Goal: Find specific page/section: Find specific page/section

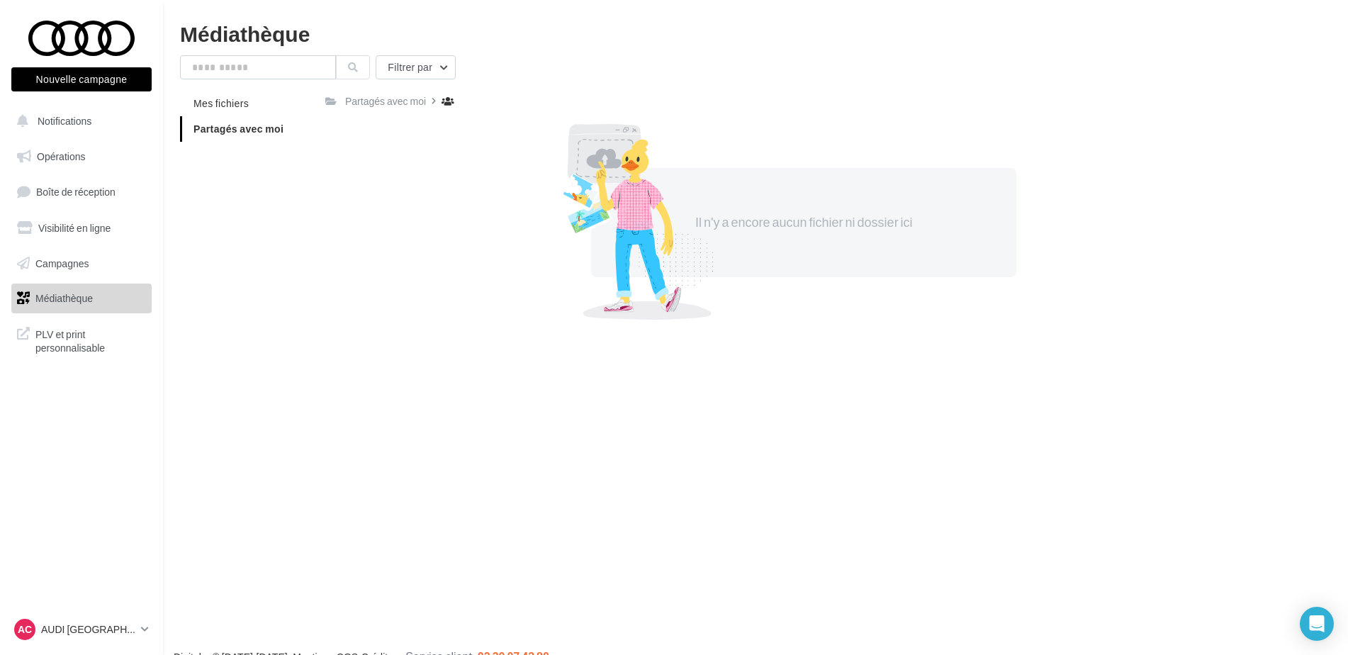
click at [75, 305] on link "Médiathèque" at bounding box center [82, 298] width 146 height 30
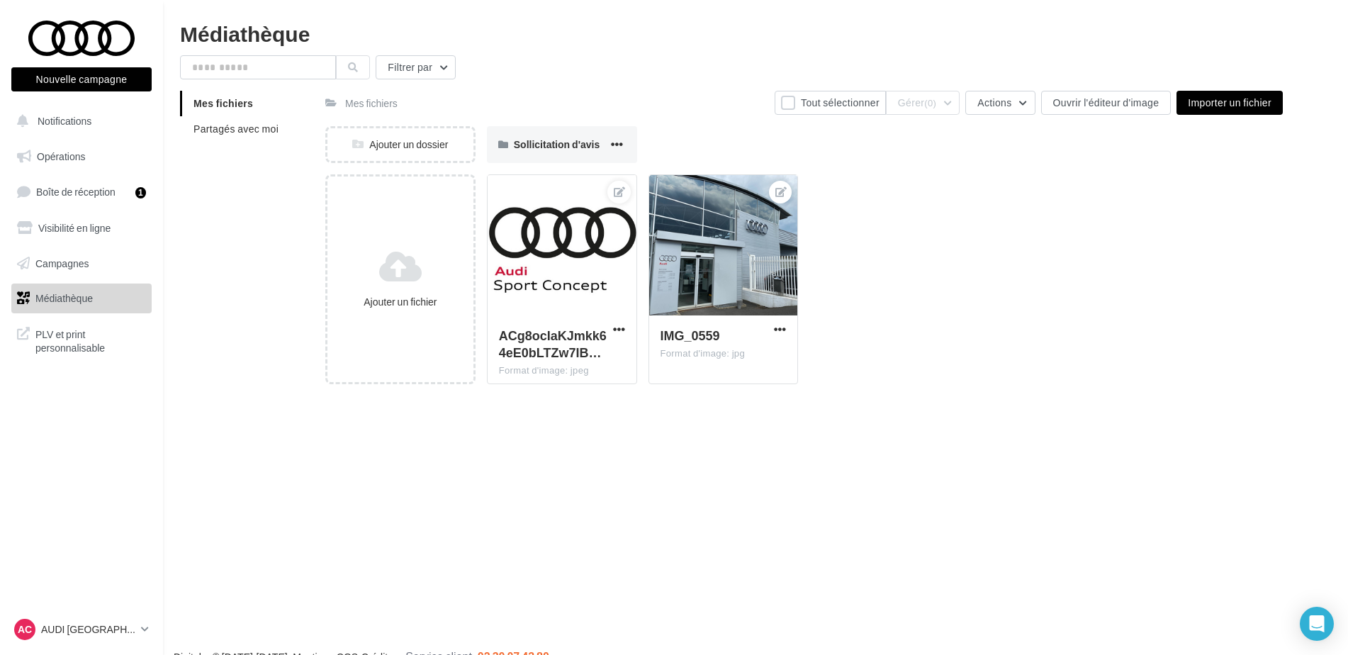
click at [251, 132] on span "Partagés avec moi" at bounding box center [235, 129] width 85 height 12
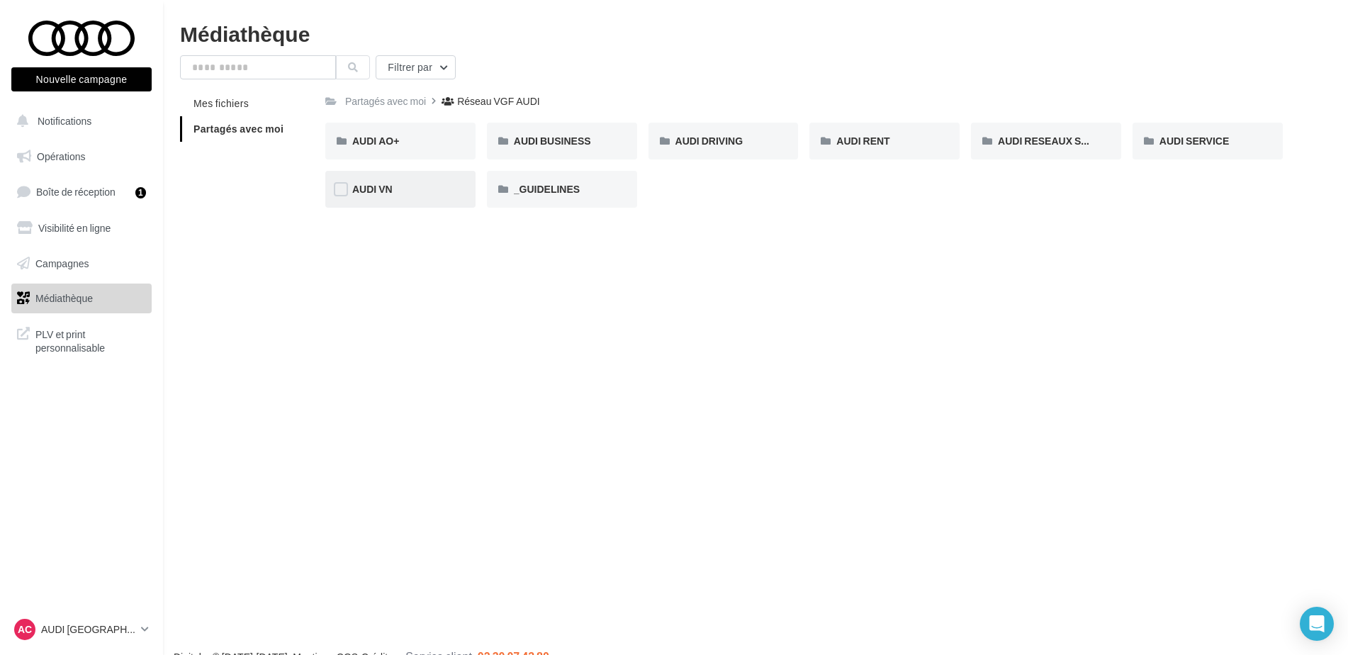
click at [417, 193] on div "AUDI VN" at bounding box center [400, 189] width 96 height 14
click at [514, 103] on div "Réseau VGF AUDI" at bounding box center [501, 101] width 82 height 14
click at [1040, 126] on div "AUDI RESEAUX SOCIAUX" at bounding box center [1046, 141] width 150 height 37
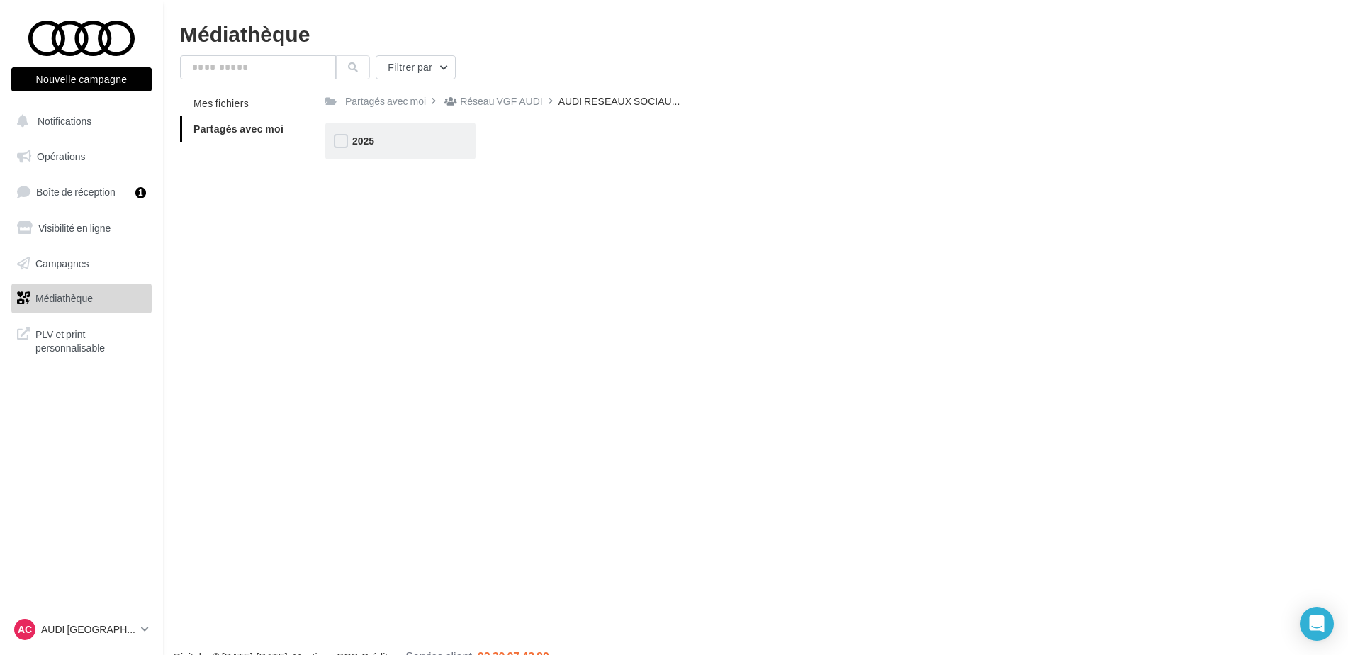
click at [378, 128] on div "2025" at bounding box center [400, 141] width 150 height 37
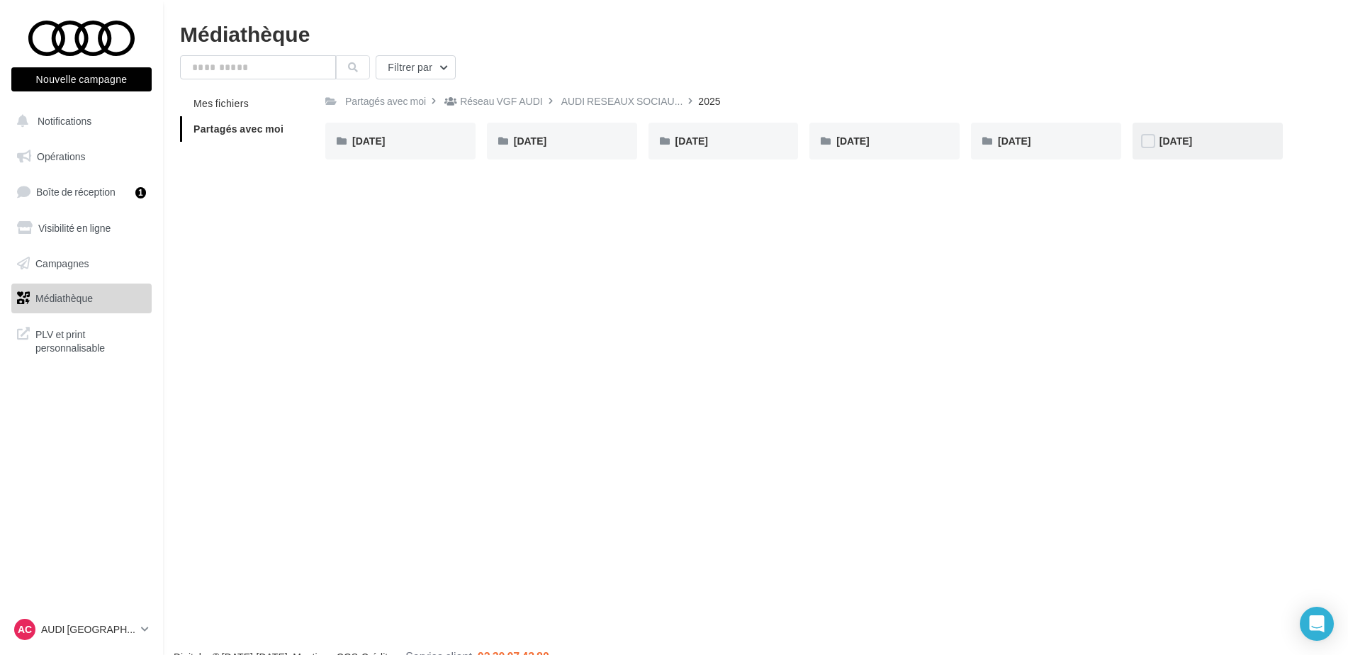
click at [1162, 133] on div "SEPTEMBRE 2025" at bounding box center [1208, 141] width 150 height 37
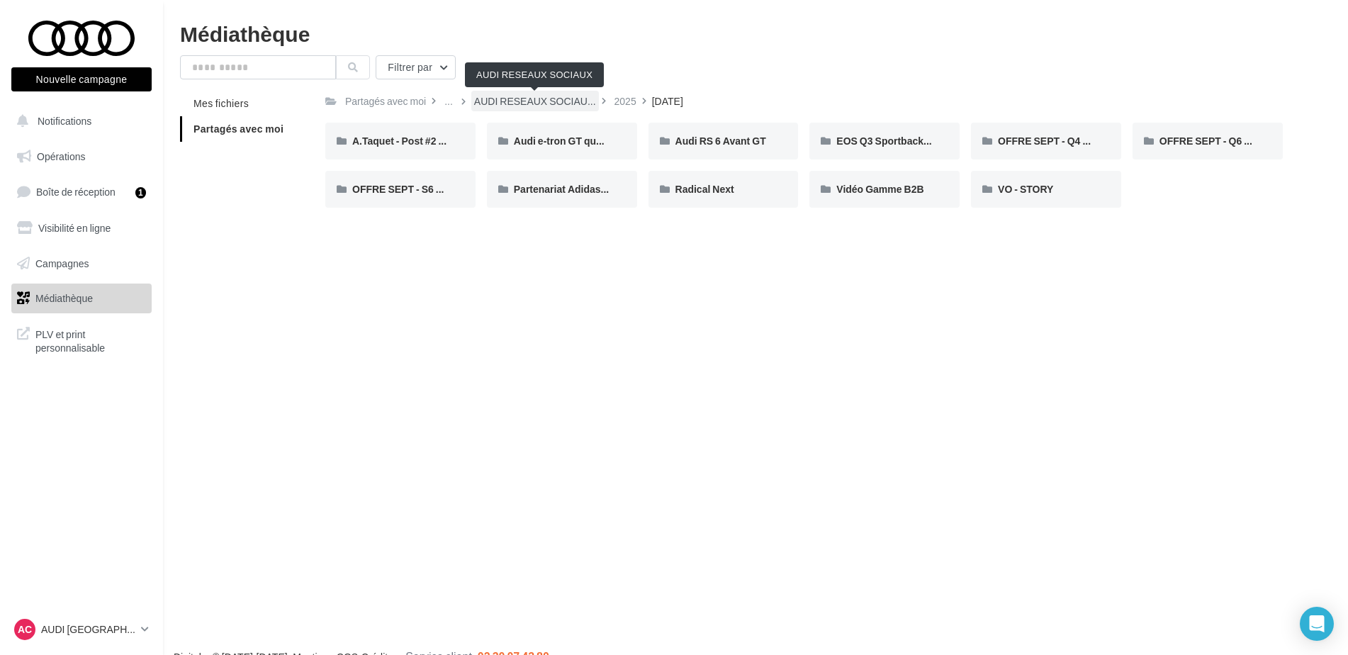
click at [515, 99] on span "AUDI RESEAUX SOCIAU..." at bounding box center [535, 101] width 122 height 14
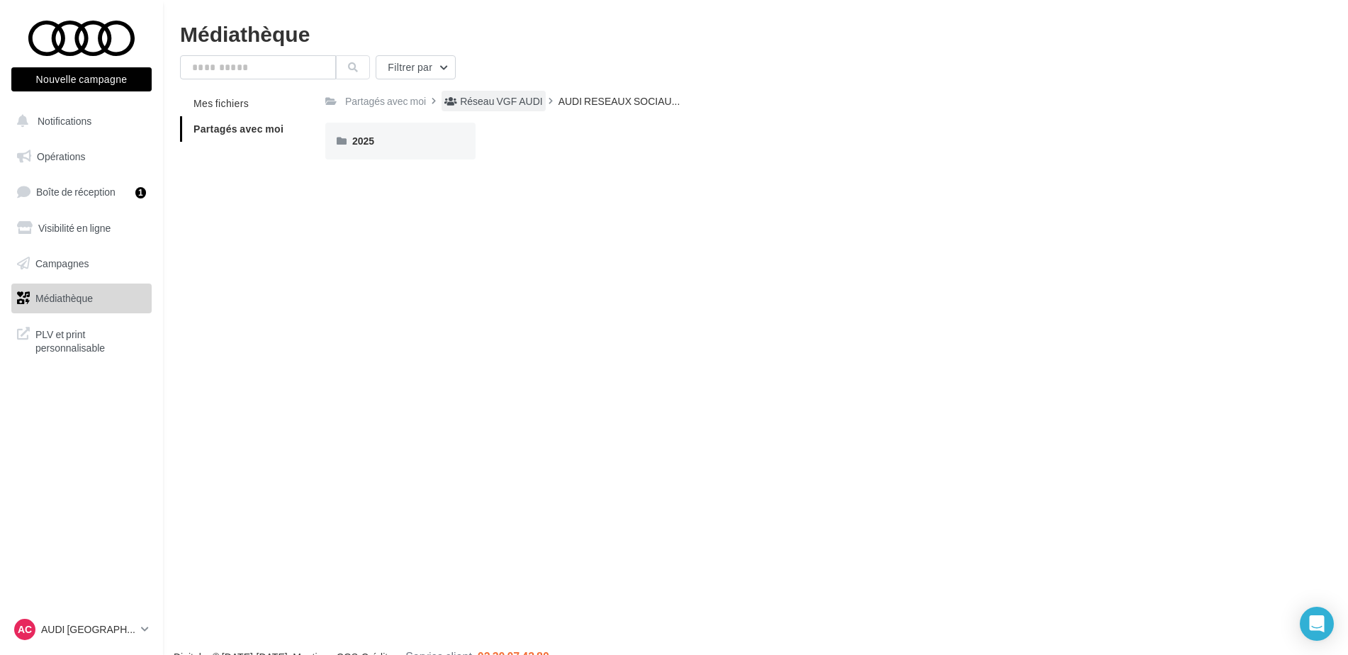
click at [505, 100] on div "Réseau VGF AUDI" at bounding box center [501, 101] width 82 height 14
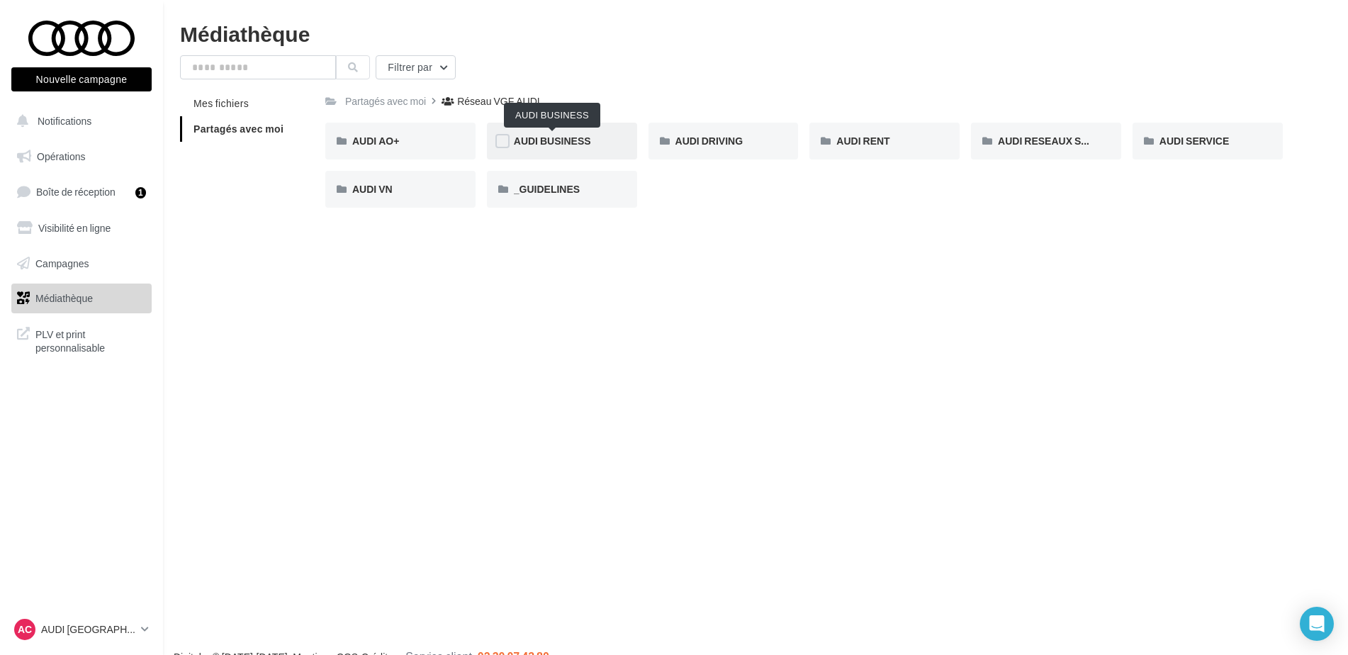
click at [582, 137] on span "AUDI BUSINESS" at bounding box center [552, 141] width 77 height 12
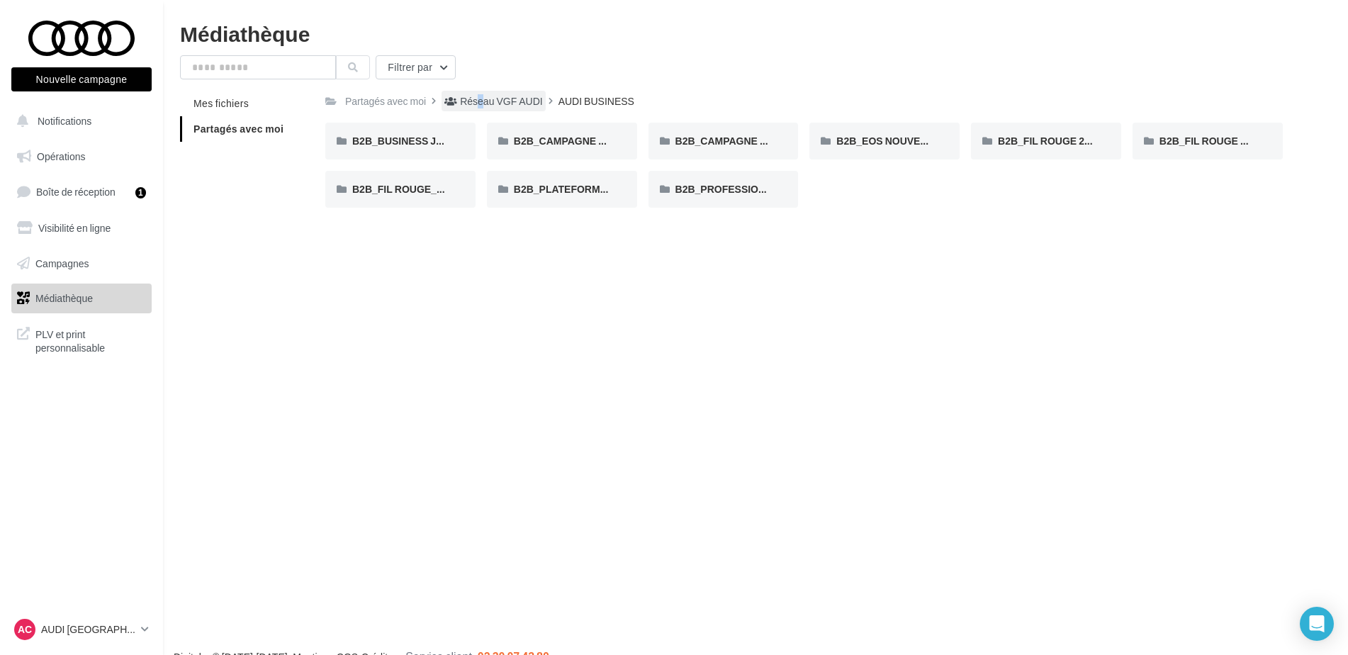
click at [464, 103] on div "Réseau VGF AUDI" at bounding box center [501, 101] width 82 height 14
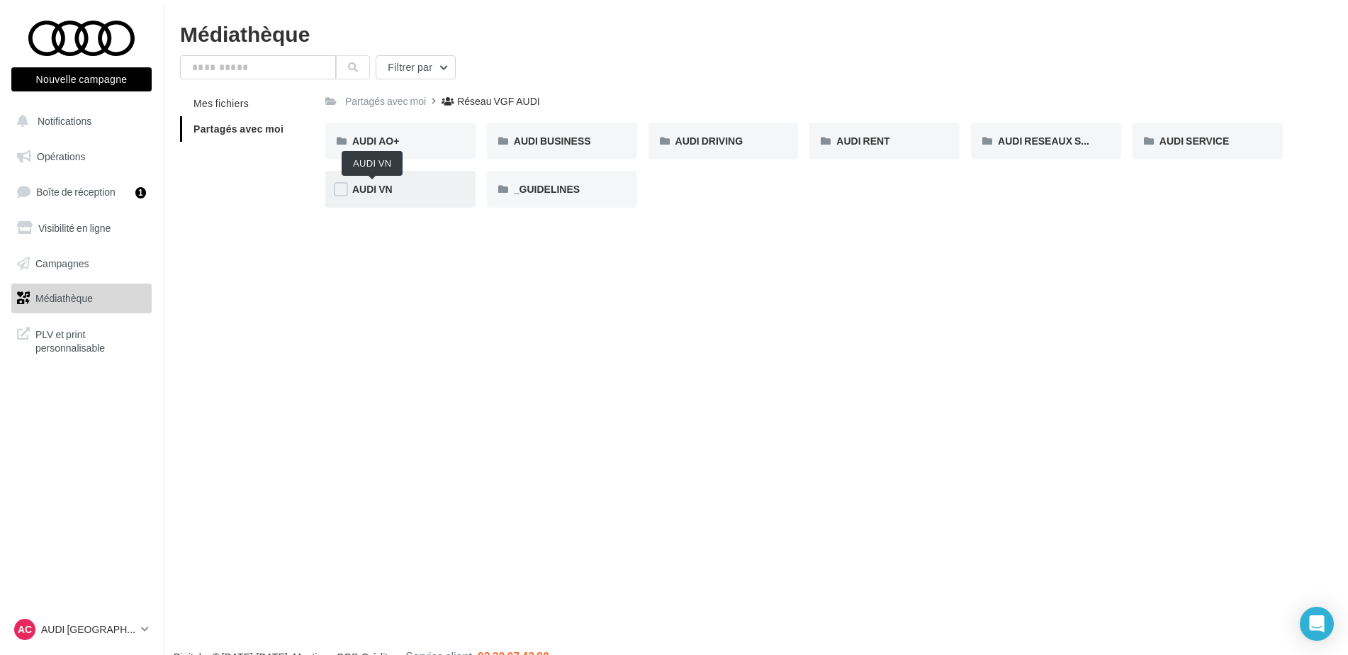
click at [369, 191] on span "AUDI VN" at bounding box center [372, 189] width 40 height 12
click at [481, 97] on div "Réseau VGF AUDI" at bounding box center [501, 101] width 82 height 14
click at [94, 156] on link "Opérations" at bounding box center [82, 157] width 146 height 30
